Goal: Task Accomplishment & Management: Use online tool/utility

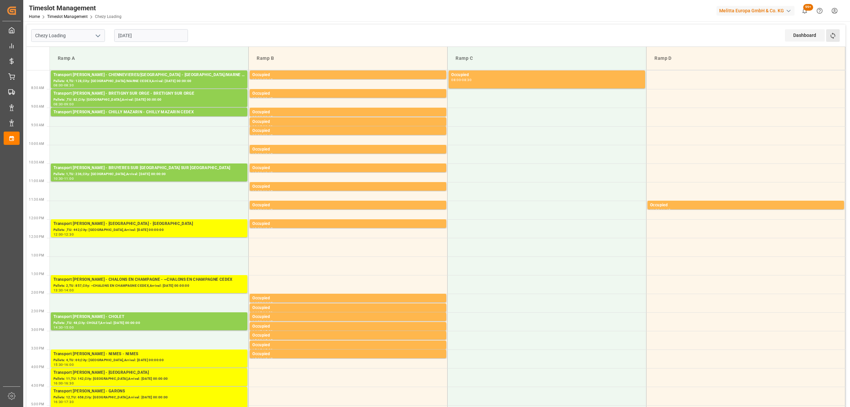
click at [826, 34] on button "Refresh Time Slots" at bounding box center [833, 35] width 14 height 13
